Goal: Find specific page/section: Find specific page/section

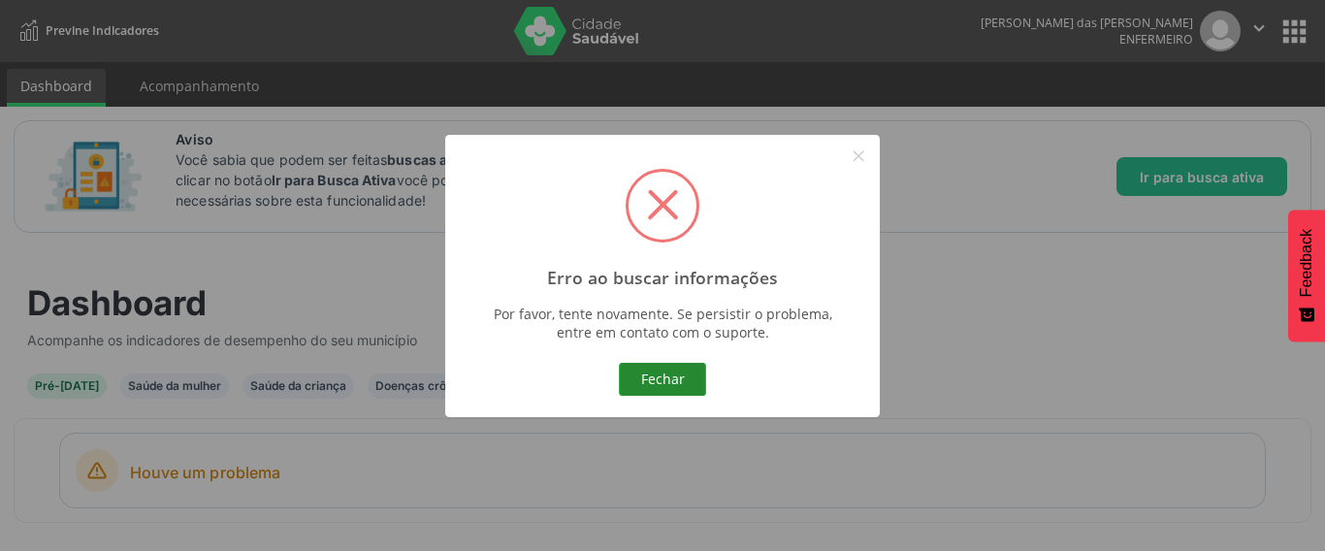
click at [634, 384] on button "Fechar" at bounding box center [662, 379] width 87 height 33
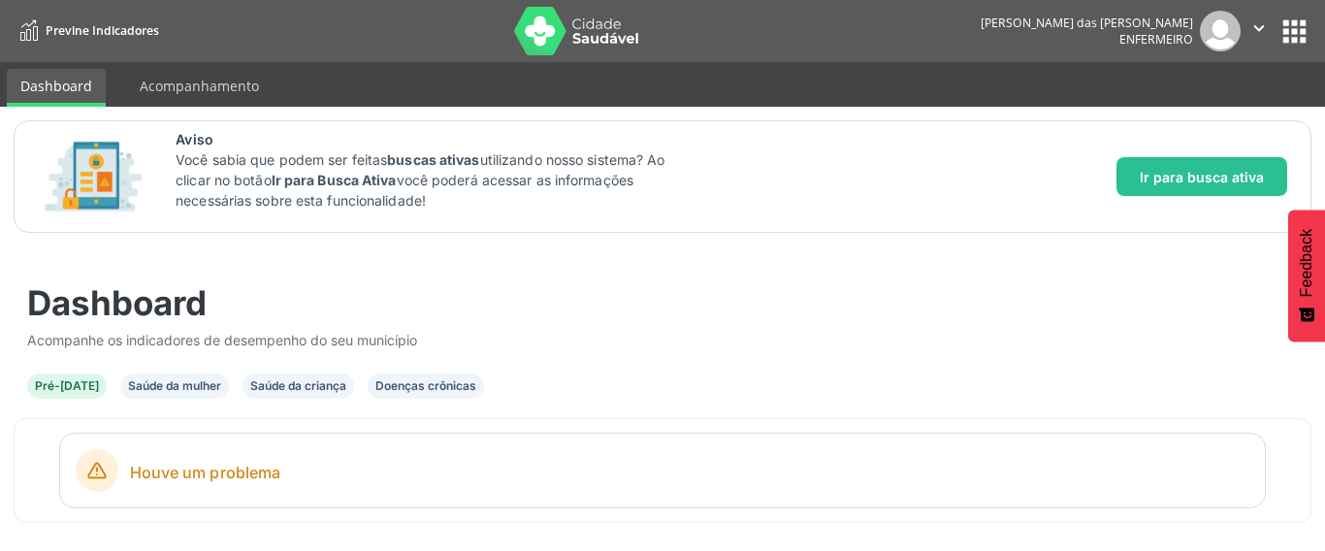
click at [1297, 31] on button "apps" at bounding box center [1295, 32] width 34 height 34
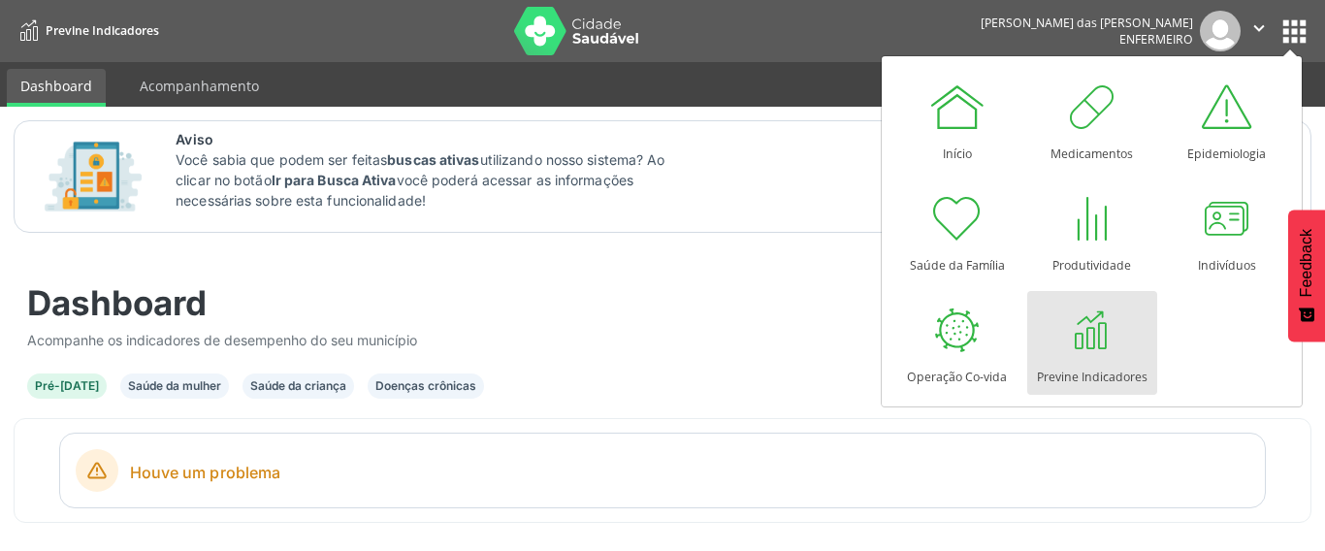
click at [1121, 342] on link "Previne Indicadores" at bounding box center [1092, 343] width 130 height 104
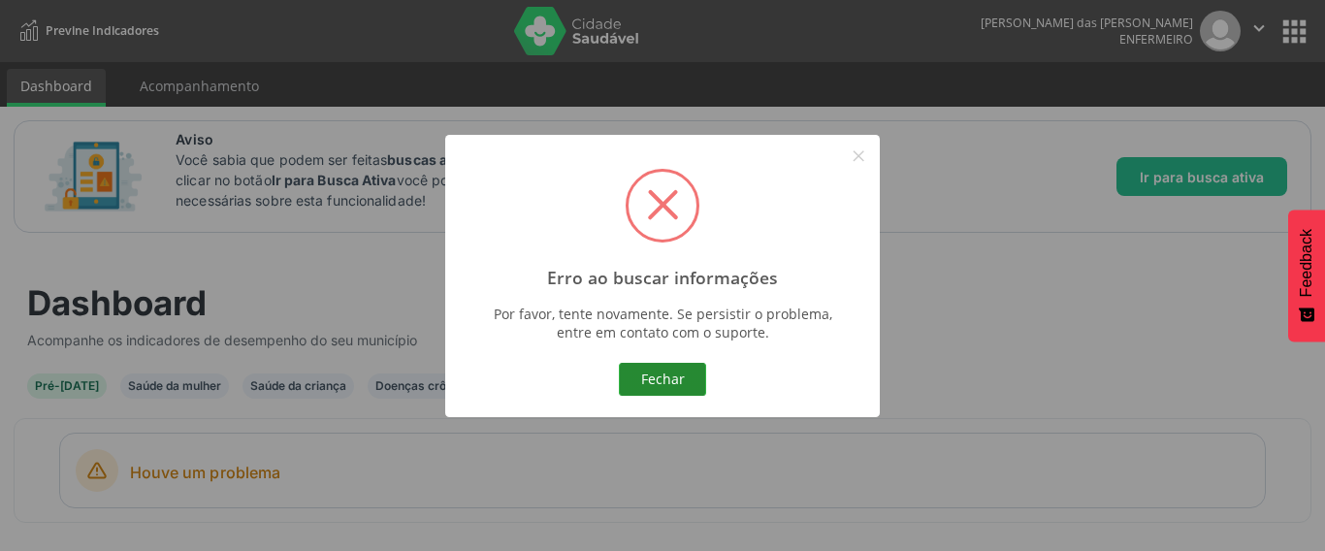
click at [686, 374] on button "Fechar" at bounding box center [662, 379] width 87 height 33
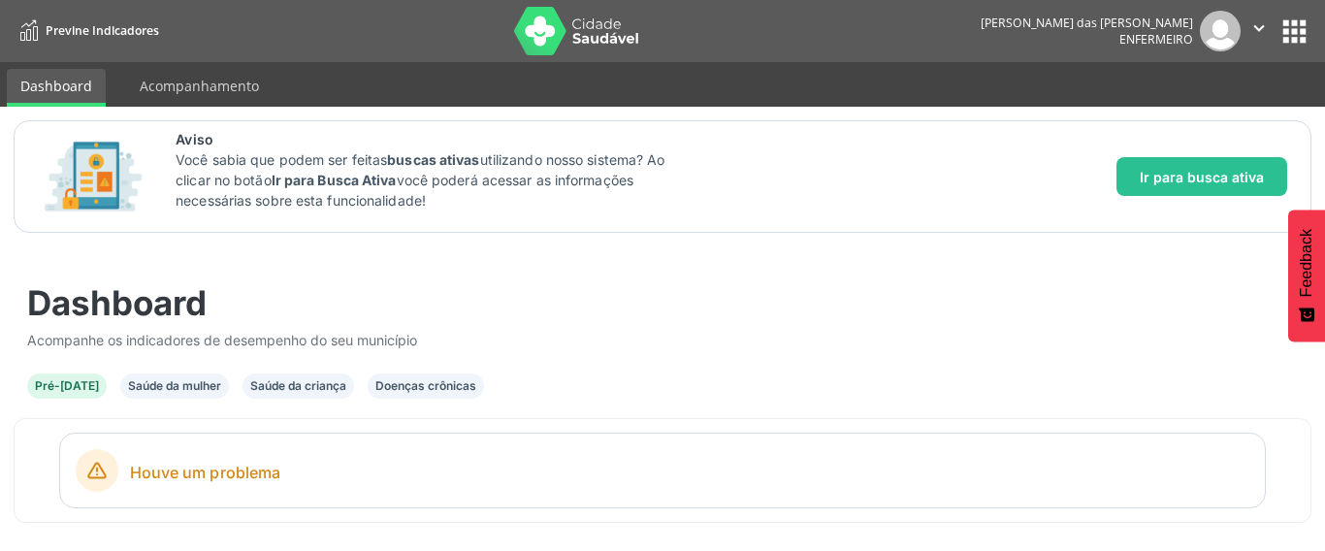
click at [1299, 23] on button "apps" at bounding box center [1295, 32] width 34 height 34
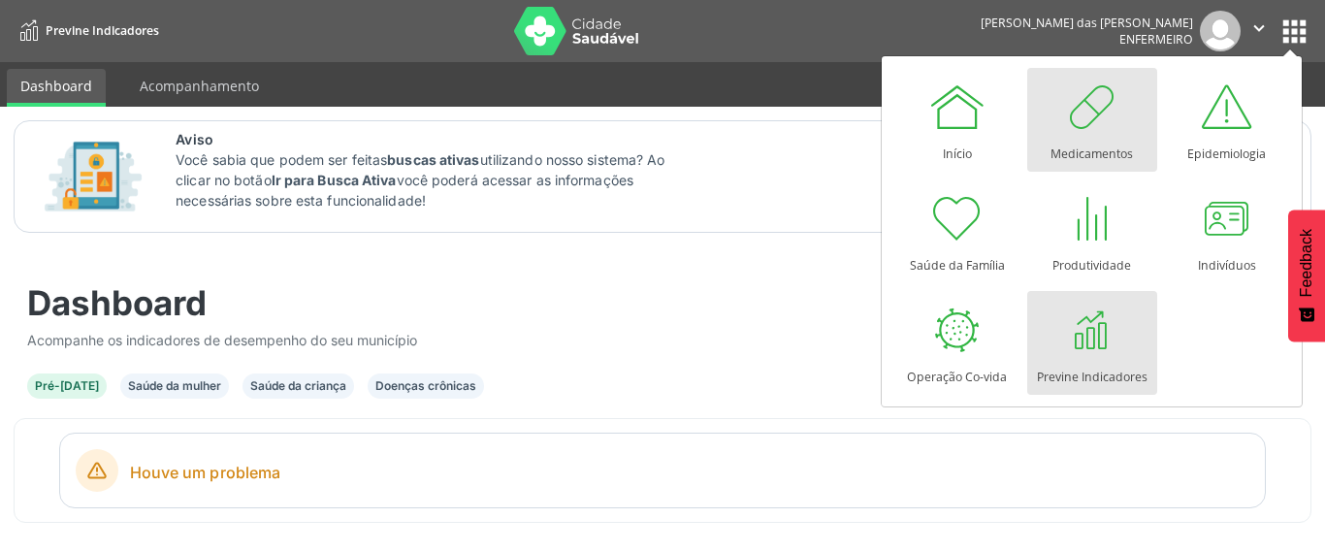
click at [1095, 133] on div at bounding box center [1092, 107] width 58 height 58
